Goal: Check status: Check status

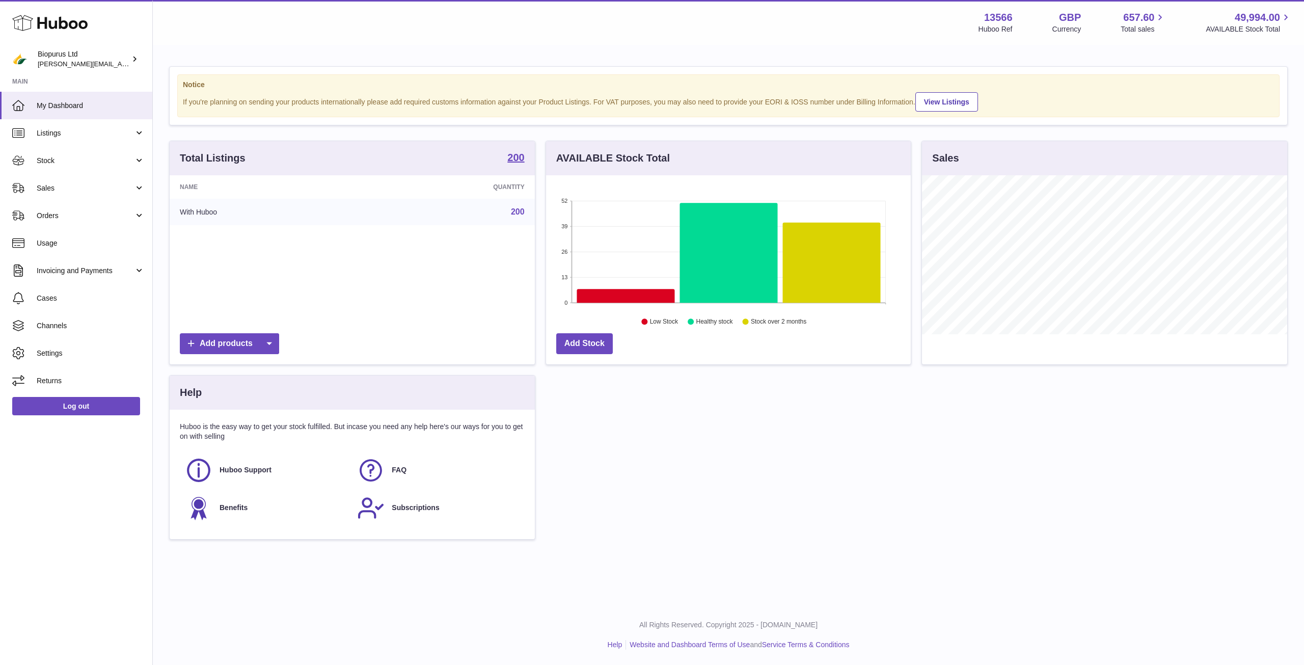
scroll to position [159, 365]
click at [69, 186] on span "Sales" at bounding box center [85, 188] width 97 height 10
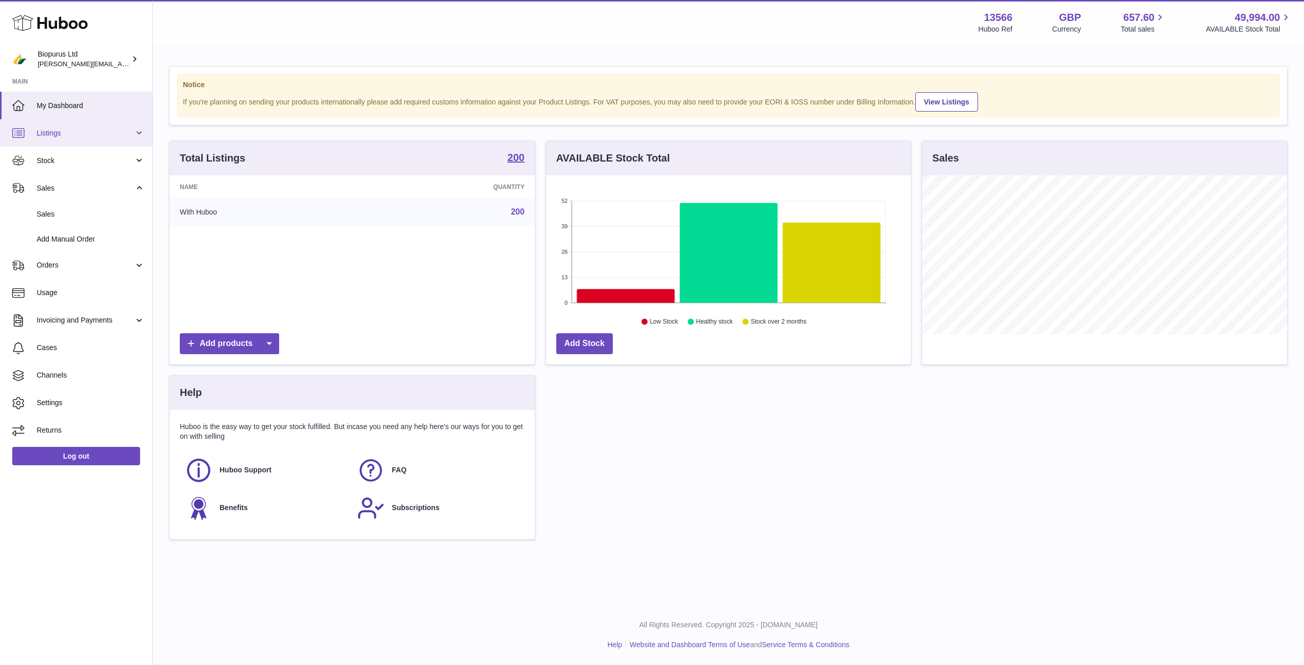
click at [92, 122] on link "Listings" at bounding box center [76, 133] width 152 height 28
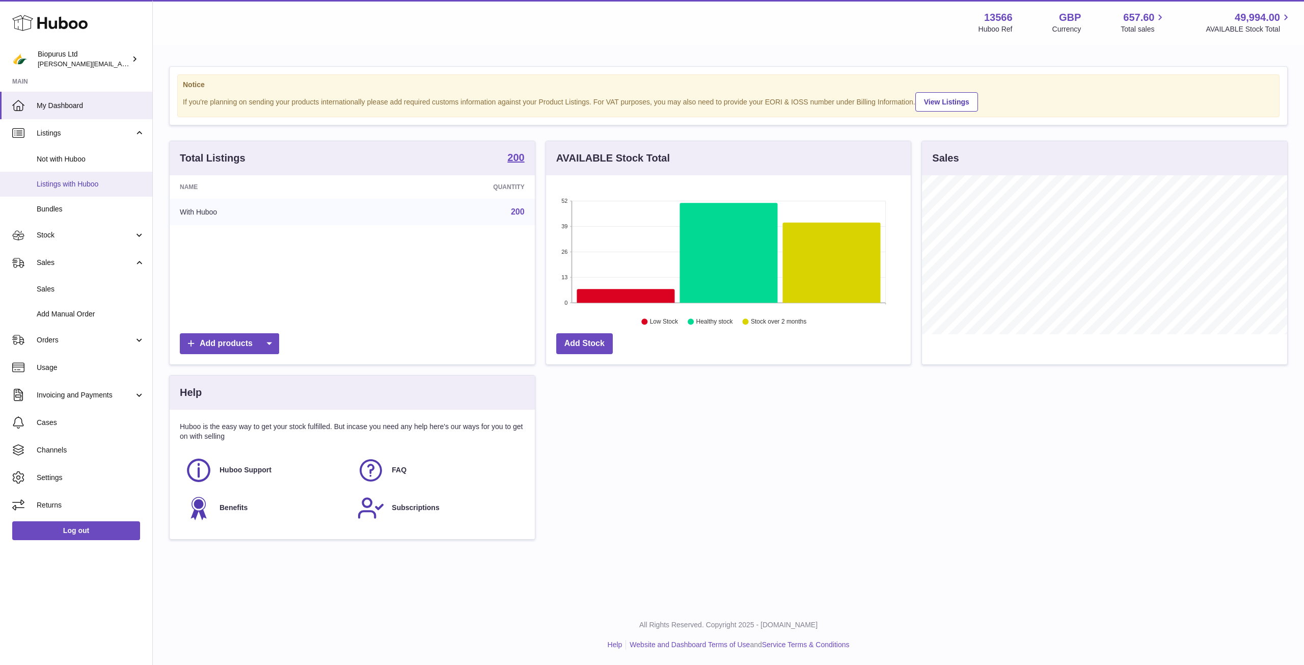
click at [90, 184] on span "Listings with Huboo" at bounding box center [91, 184] width 108 height 10
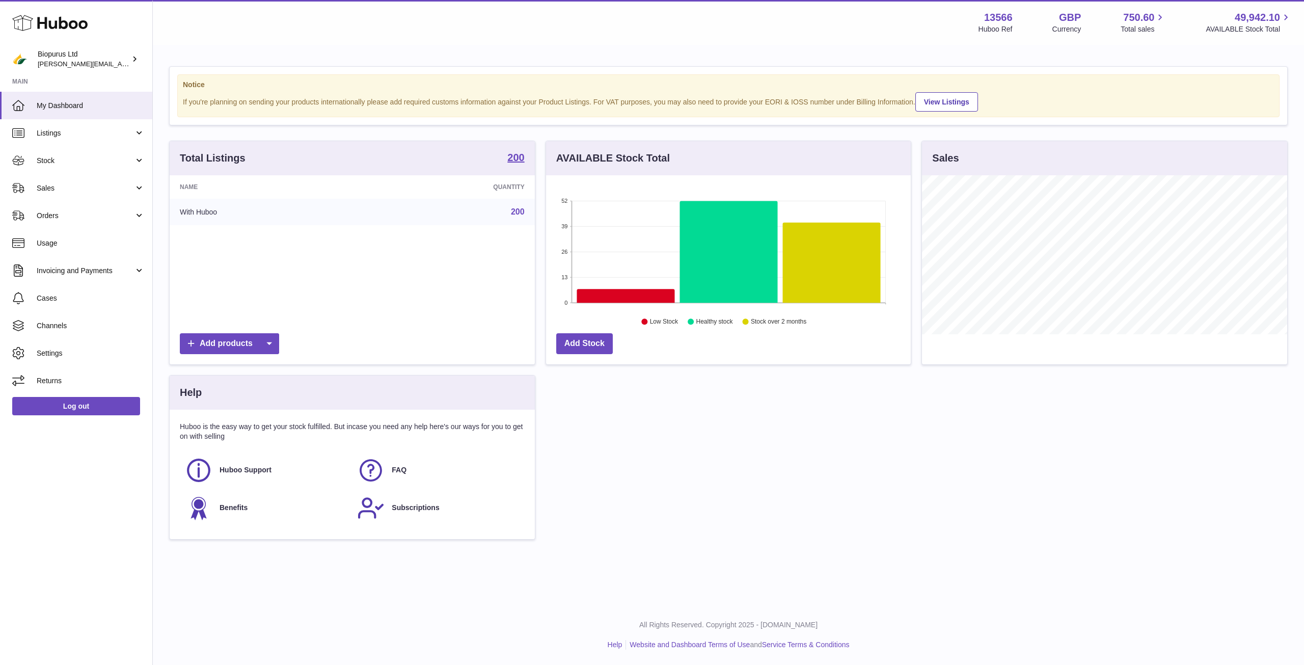
scroll to position [159, 365]
click at [77, 128] on span "Listings" at bounding box center [85, 133] width 97 height 10
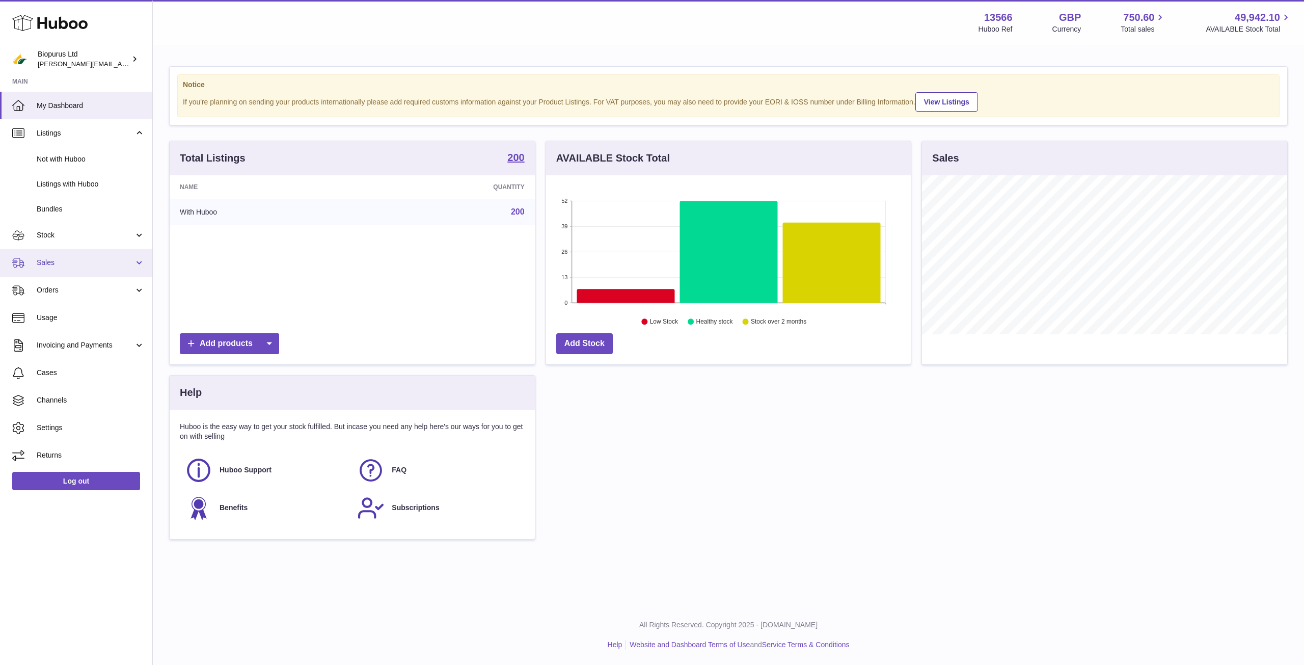
click at [77, 259] on span "Sales" at bounding box center [85, 263] width 97 height 10
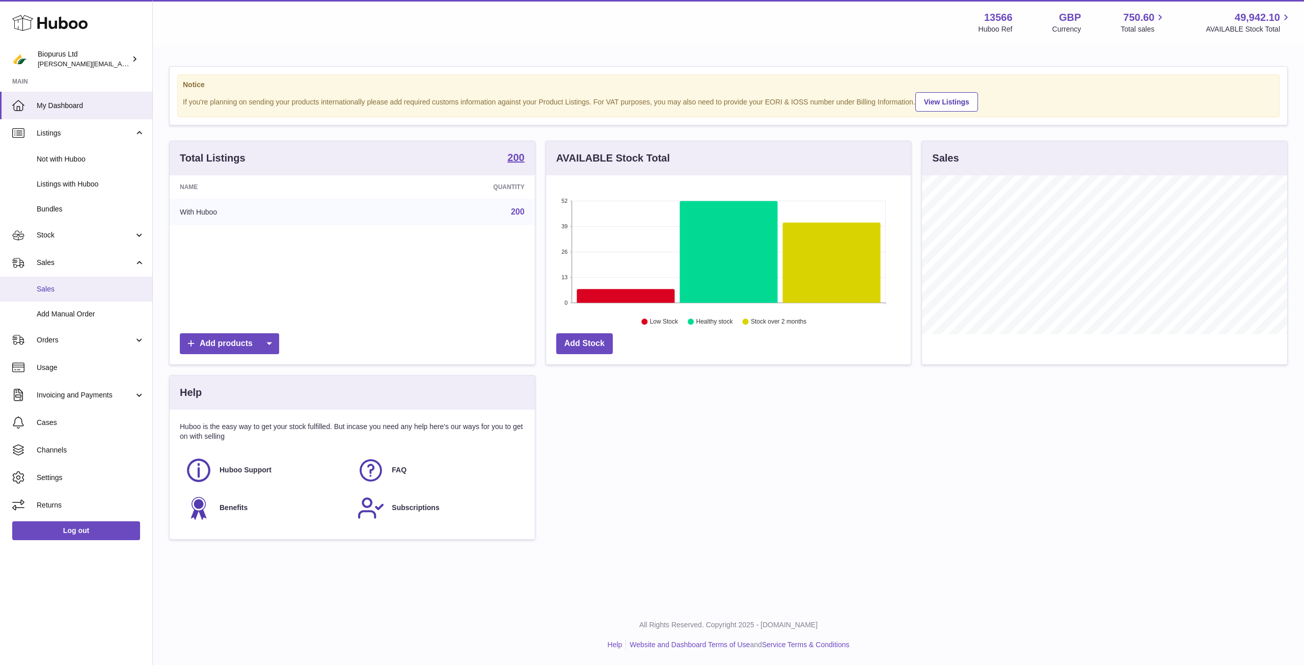
click at [129, 291] on span "Sales" at bounding box center [91, 289] width 108 height 10
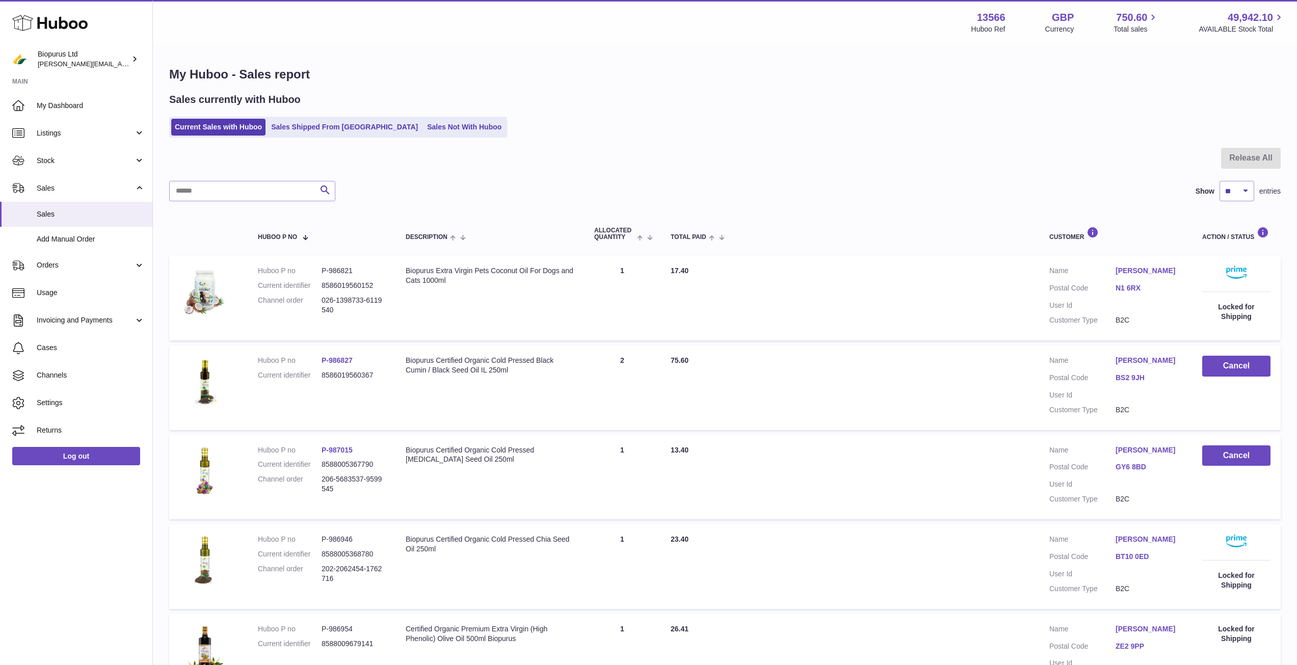
click at [411, 139] on div "My Huboo - Sales report Sales currently with Huboo Current Sales with Huboo Sal…" at bounding box center [725, 626] width 1144 height 1161
click at [423, 129] on link "Sales Not With Huboo" at bounding box center [464, 127] width 82 height 17
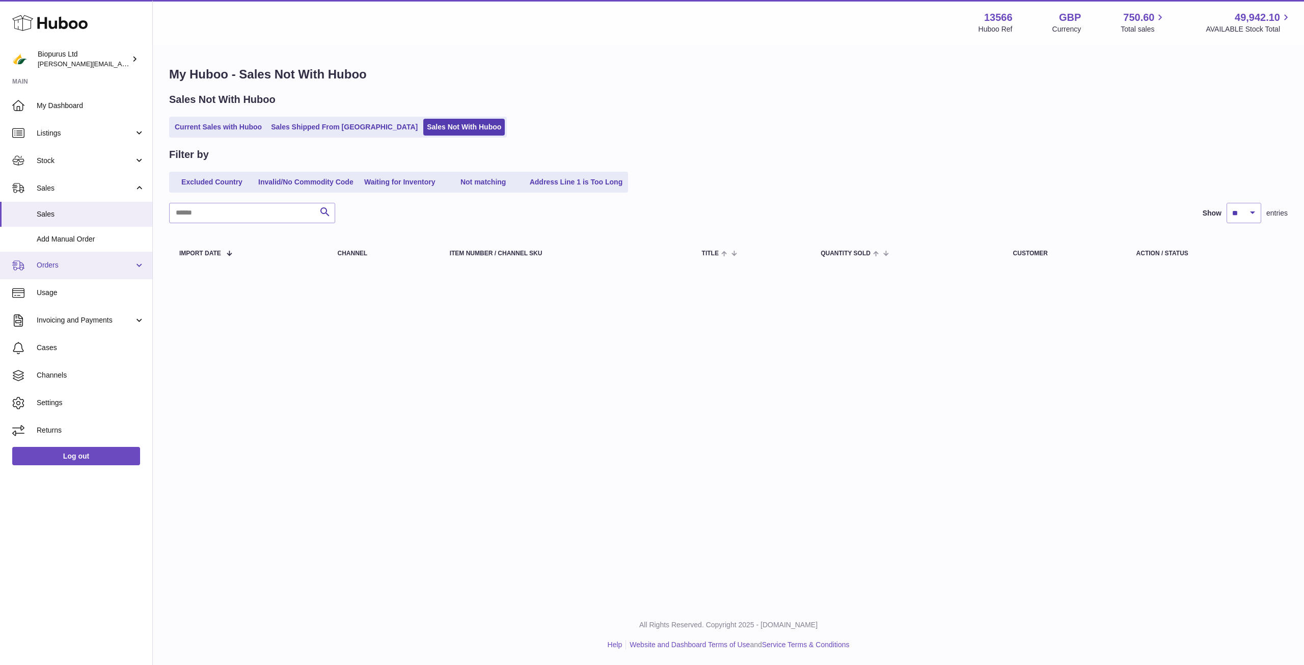
click at [84, 262] on span "Orders" at bounding box center [85, 265] width 97 height 10
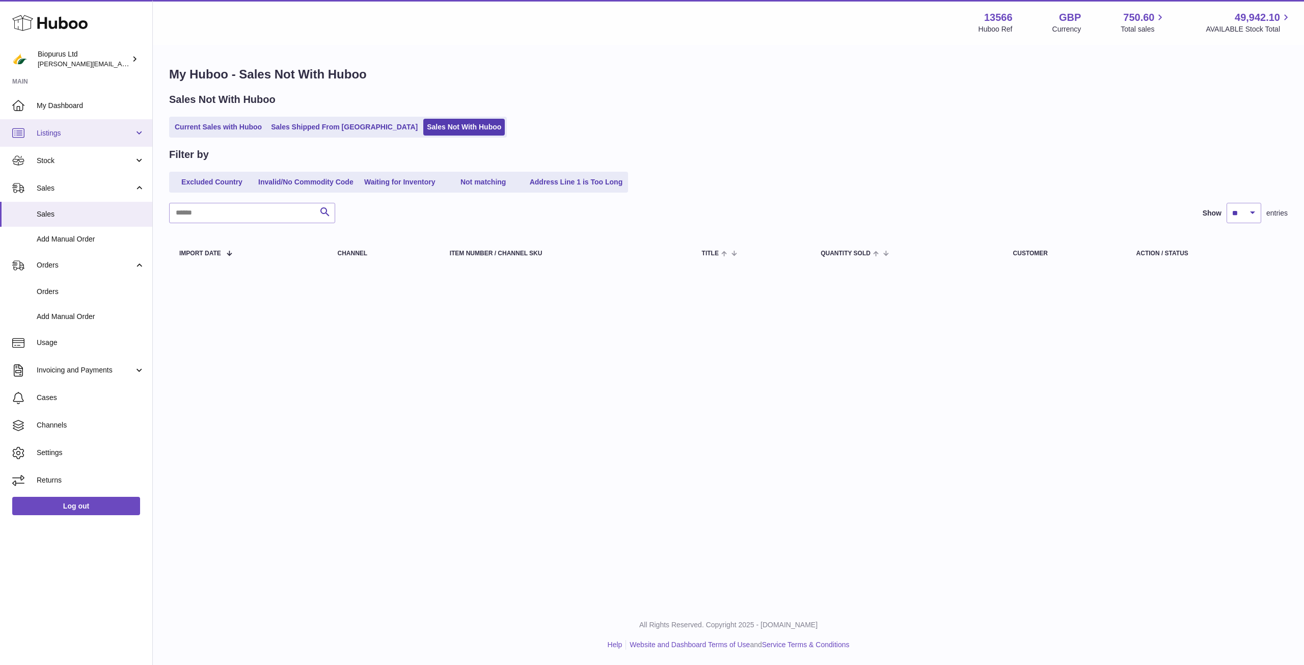
click at [103, 136] on span "Listings" at bounding box center [85, 133] width 97 height 10
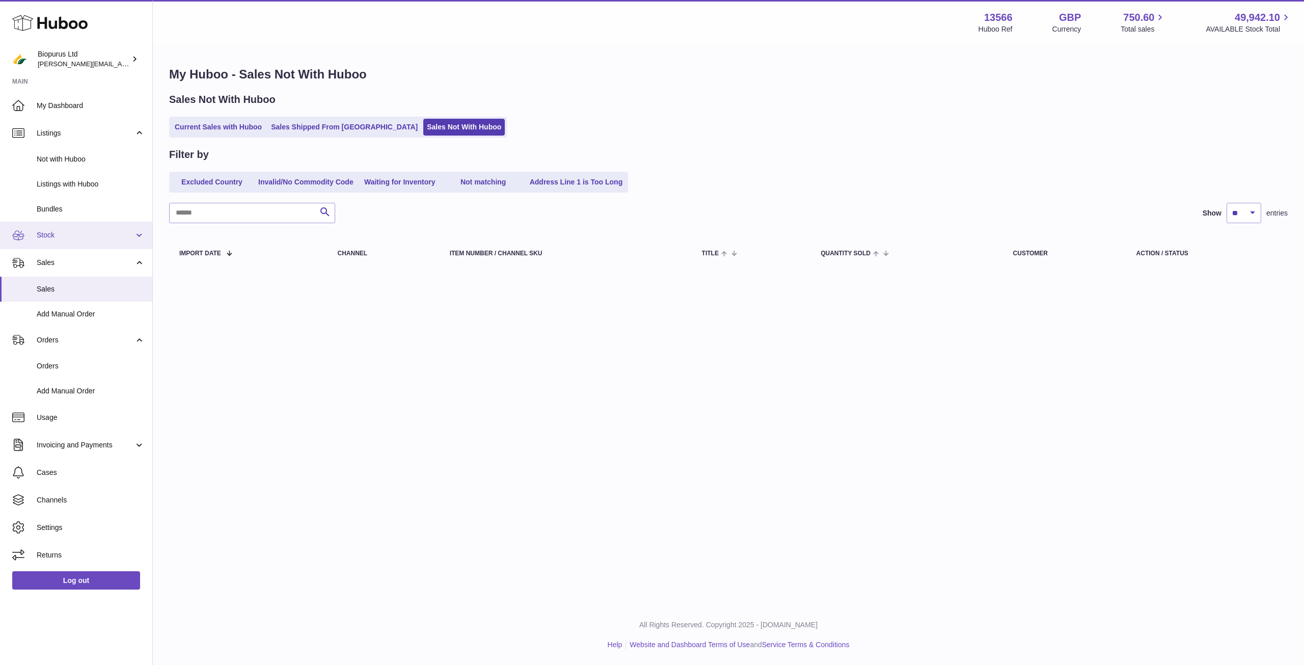
click at [78, 233] on span "Stock" at bounding box center [85, 235] width 97 height 10
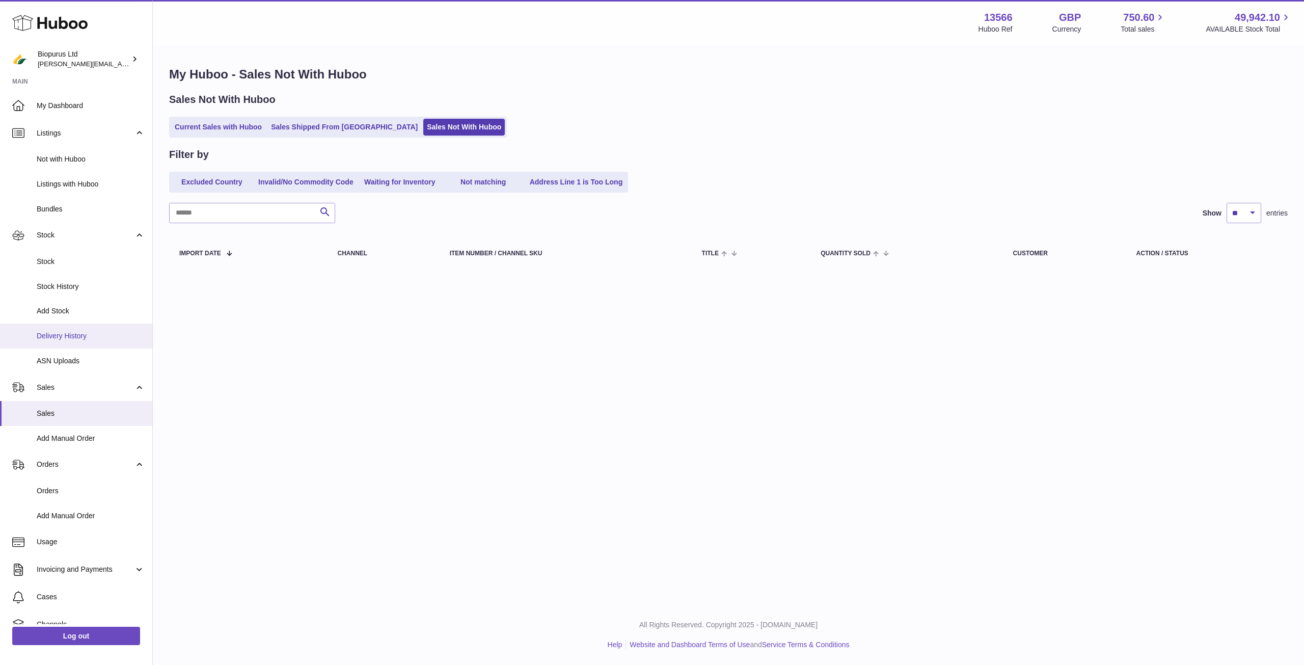
click at [67, 335] on span "Delivery History" at bounding box center [91, 336] width 108 height 10
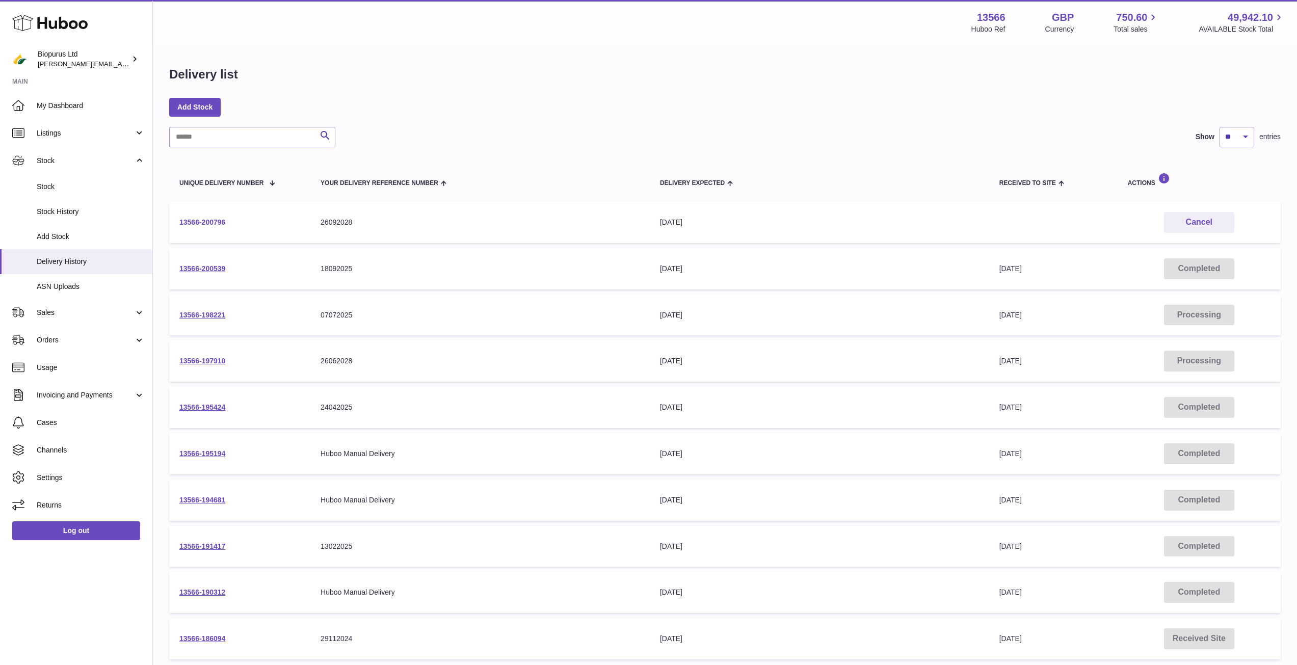
click at [210, 222] on link "13566-200796" at bounding box center [202, 222] width 46 height 8
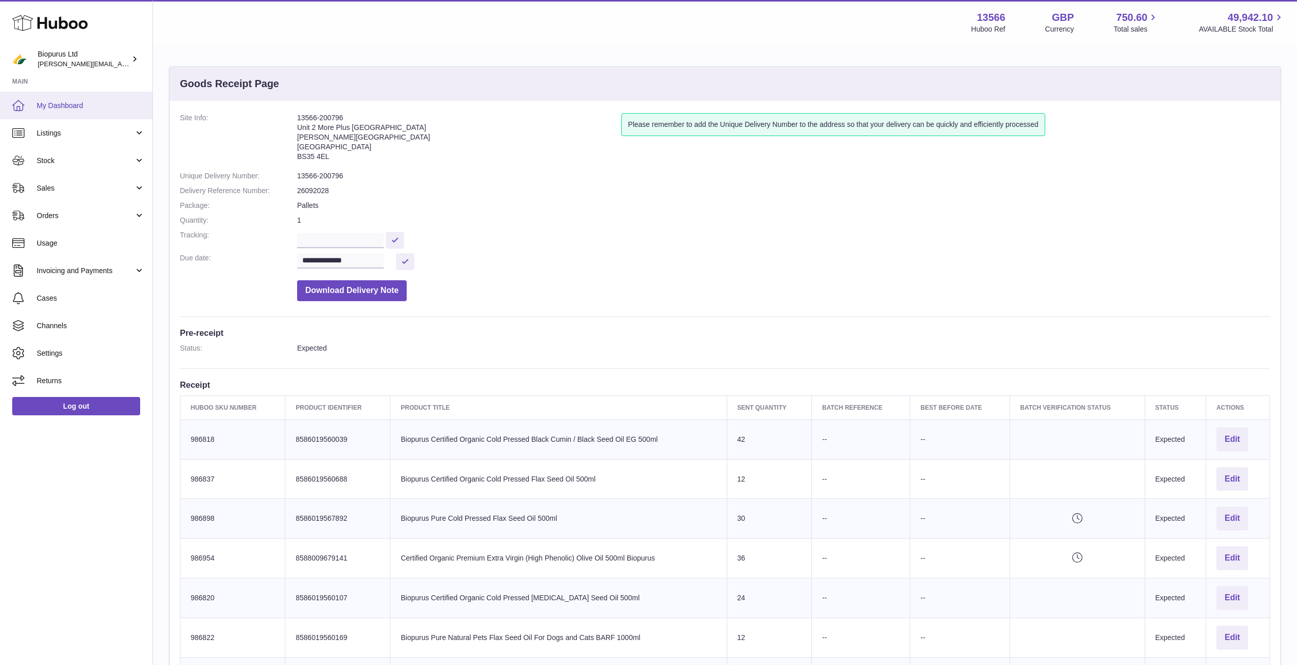
click at [40, 111] on link "My Dashboard" at bounding box center [76, 106] width 152 height 28
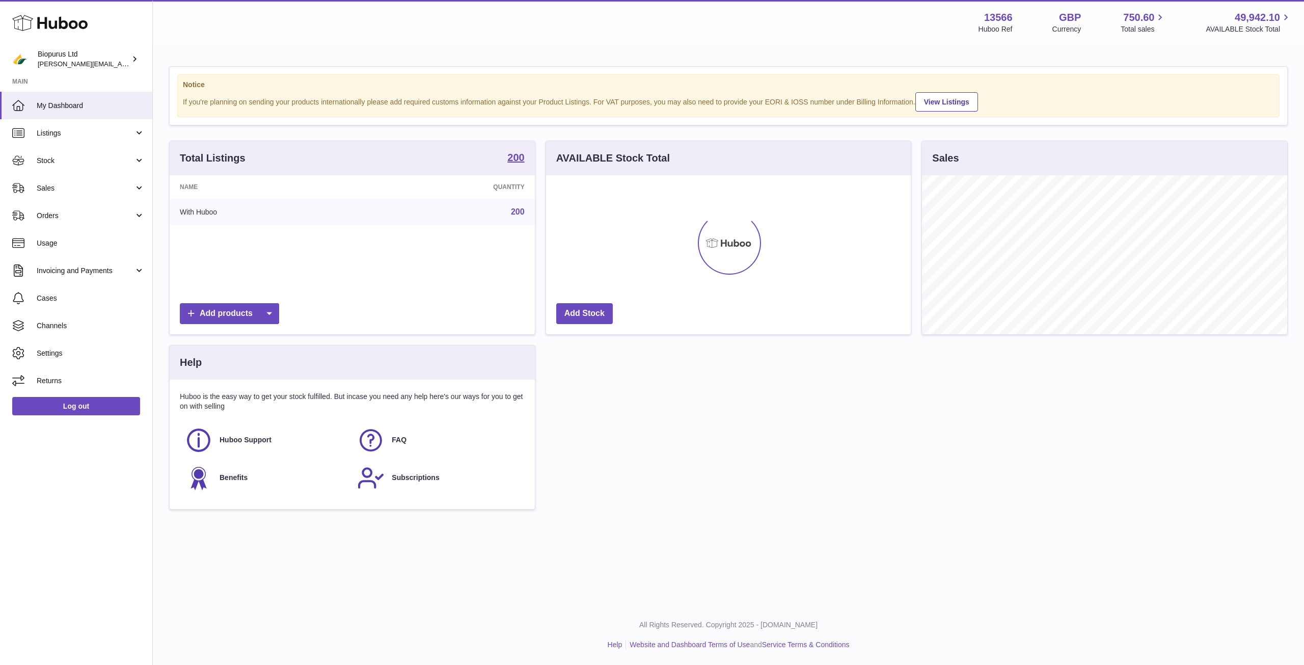
scroll to position [509361, 509154]
